Goal: Task Accomplishment & Management: Use online tool/utility

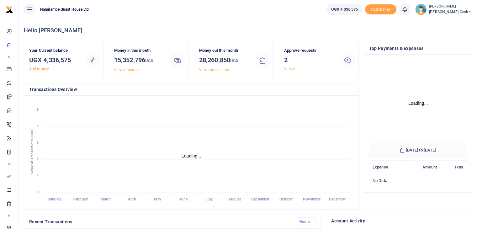
scroll to position [93, 93]
drag, startPoint x: 0, startPoint y: 0, endPoint x: 288, endPoint y: 68, distance: 295.6
click at [288, 68] on link "View all" at bounding box center [290, 69] width 13 height 4
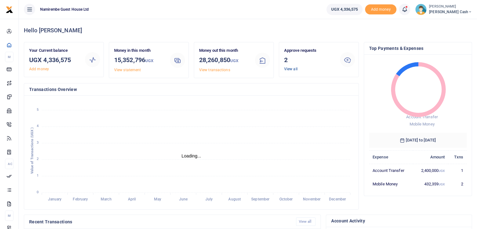
scroll to position [5, 5]
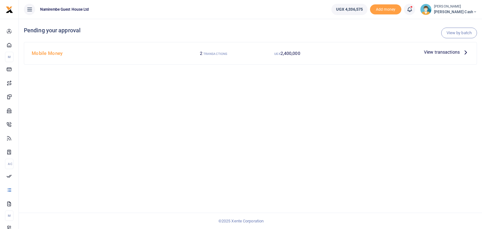
click at [463, 52] on icon at bounding box center [465, 52] width 7 height 7
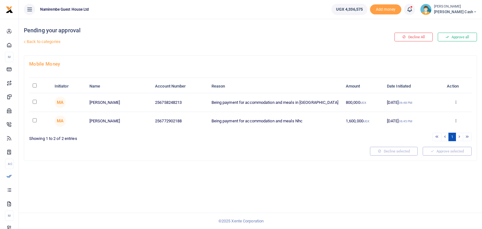
click at [34, 85] on input "\a \a : activate to sort column descending" at bounding box center [35, 85] width 4 height 4
checkbox input "true"
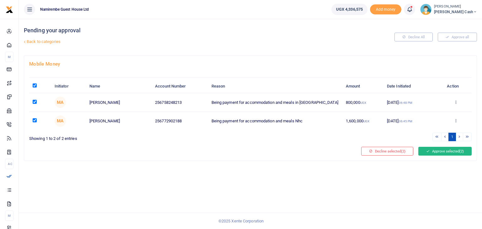
click at [430, 150] on button "Approve selected (2)" at bounding box center [444, 151] width 53 height 9
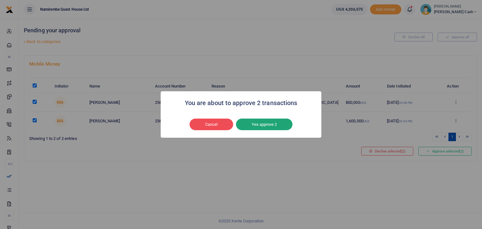
click at [269, 126] on button "Yes approve 2" at bounding box center [264, 125] width 56 height 12
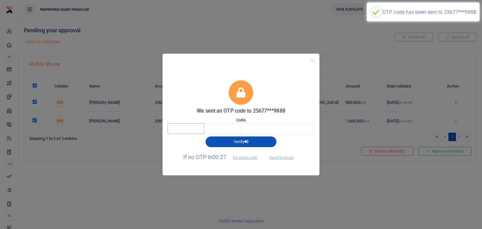
click at [187, 127] on input "text" at bounding box center [186, 128] width 37 height 11
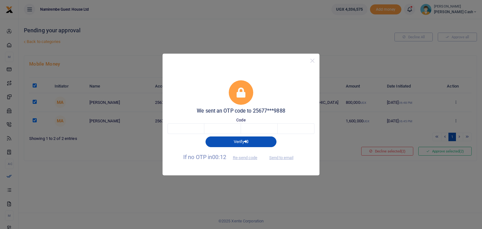
click at [280, 159] on span "Send to email" at bounding box center [281, 157] width 35 height 7
click at [180, 126] on input "text" at bounding box center [186, 128] width 37 height 11
type input "2"
type input "4"
type input "5"
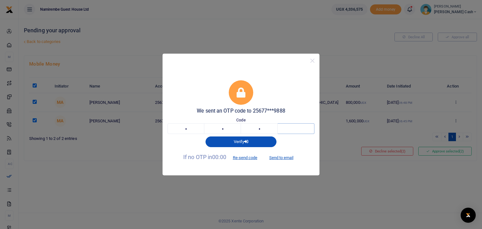
type input "8"
